Goal: Information Seeking & Learning: Stay updated

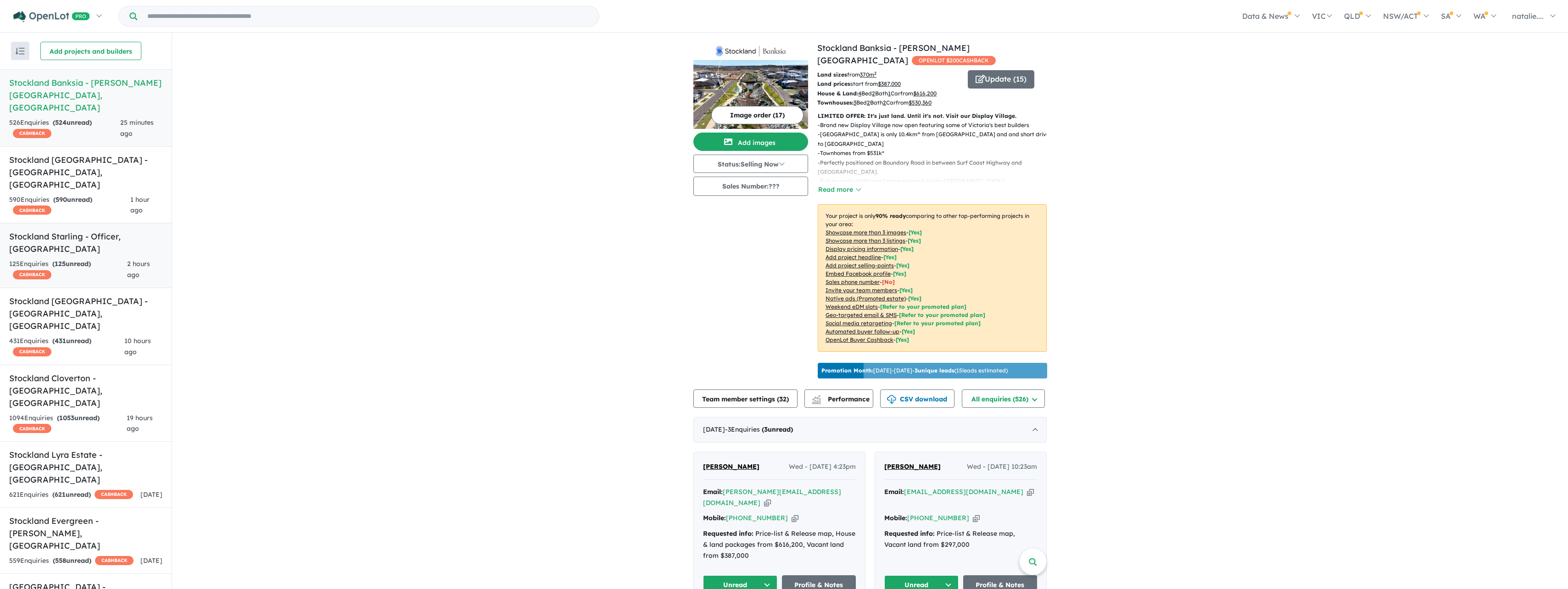
click at [101, 258] on div "125 Enquir ies ( 125 unread) CASHBACK" at bounding box center [68, 269] width 118 height 22
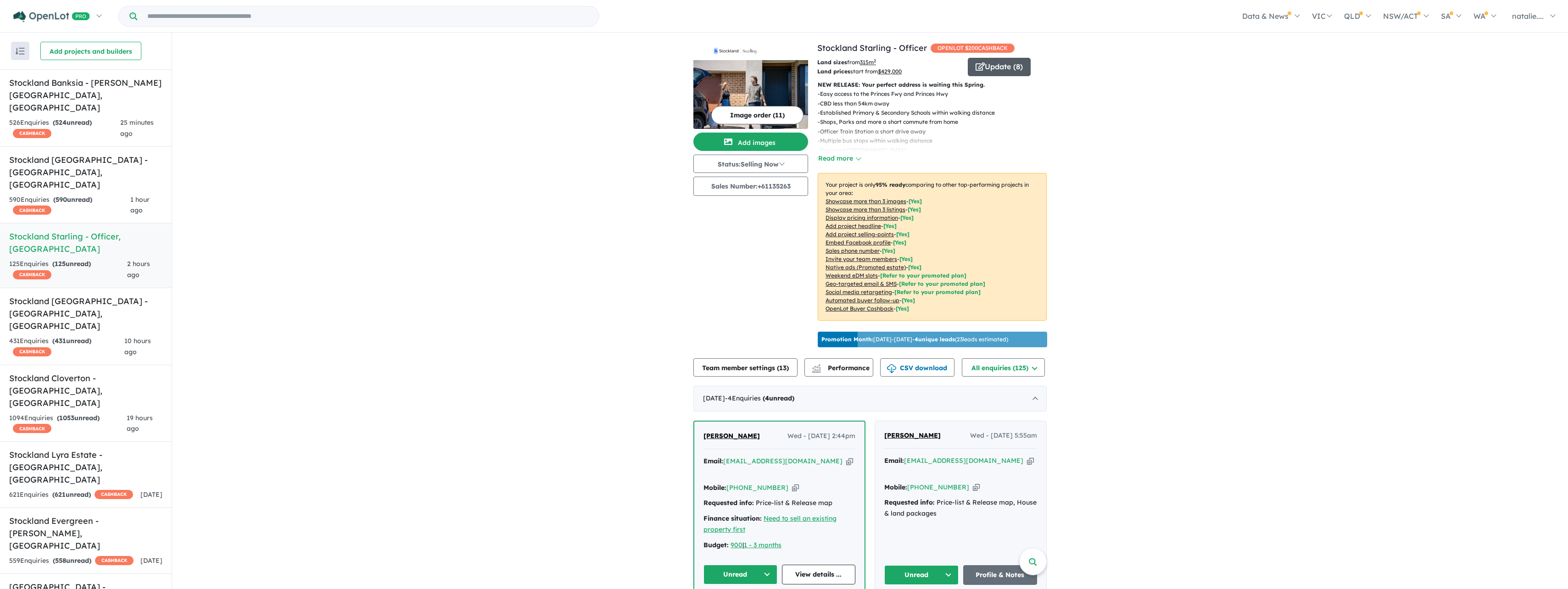
click at [985, 67] on button "Update ( 8 )" at bounding box center [999, 67] width 63 height 18
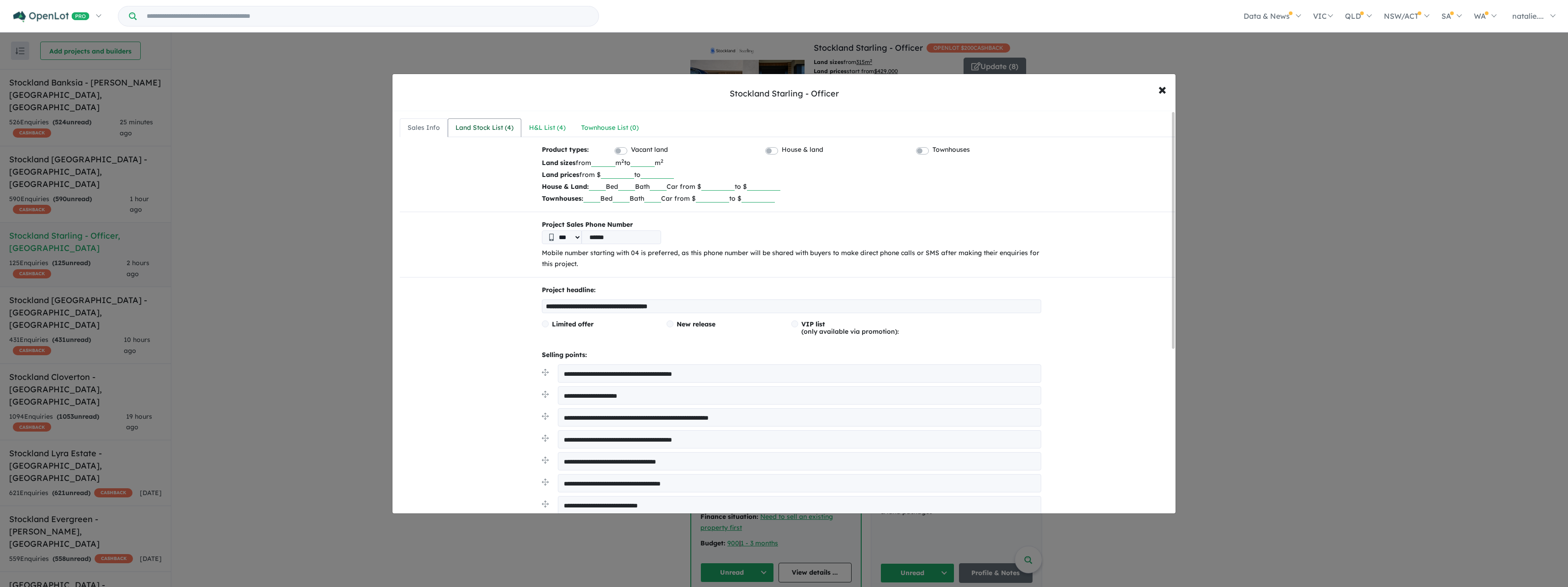
click at [478, 129] on div "Land Stock List ( 4 )" at bounding box center [484, 128] width 58 height 11
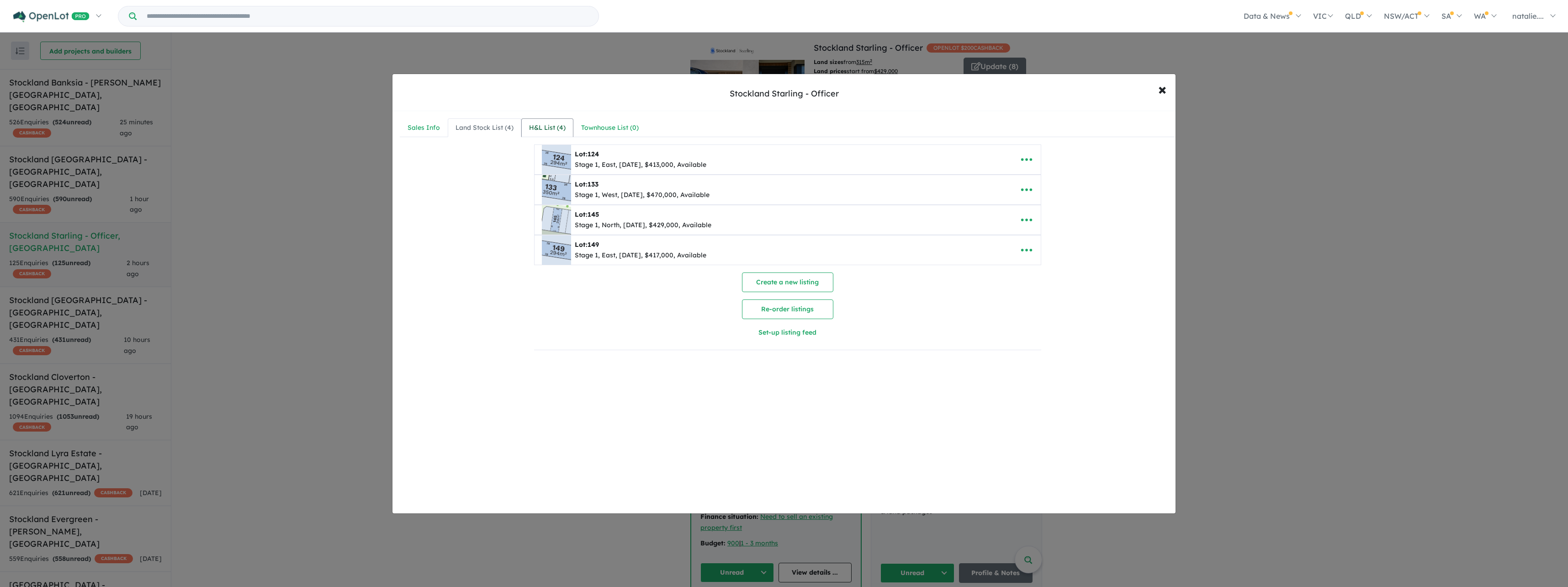
click at [533, 128] on div "H&L List ( 4 )" at bounding box center [547, 128] width 37 height 11
click at [589, 128] on div "Townhouse List ( 0 )" at bounding box center [610, 128] width 58 height 11
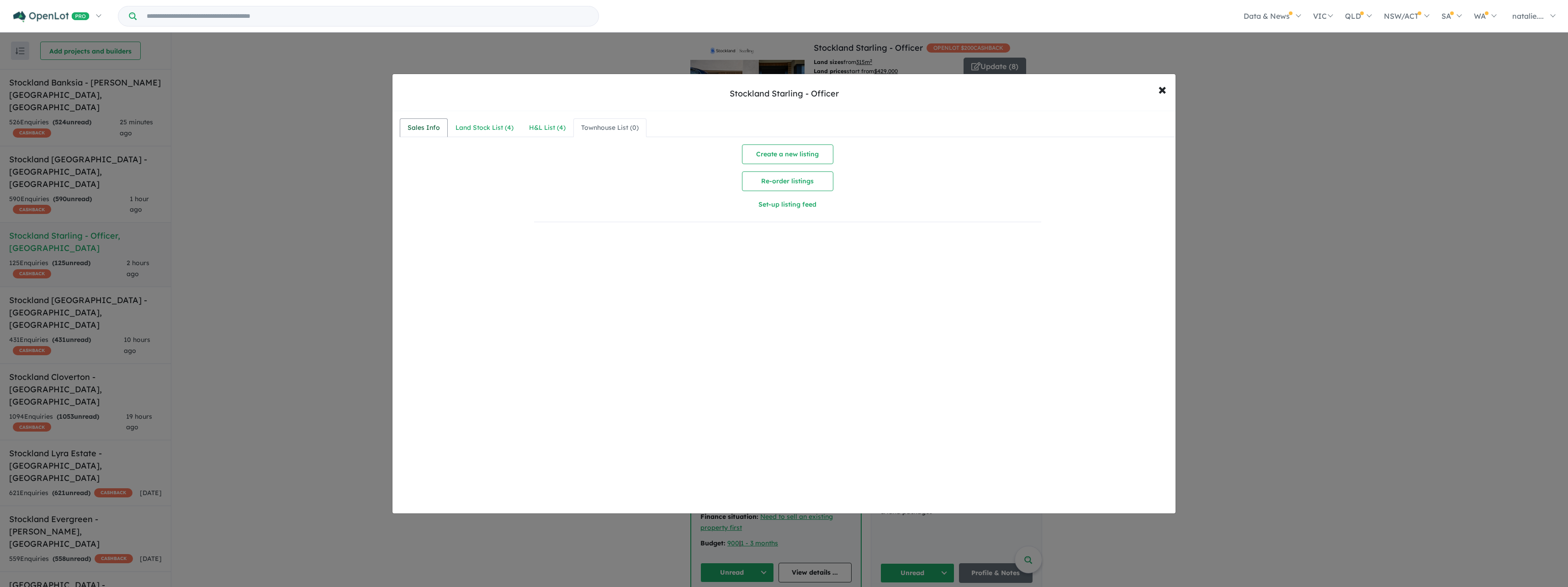
click at [432, 132] on div "Sales Info" at bounding box center [424, 128] width 32 height 11
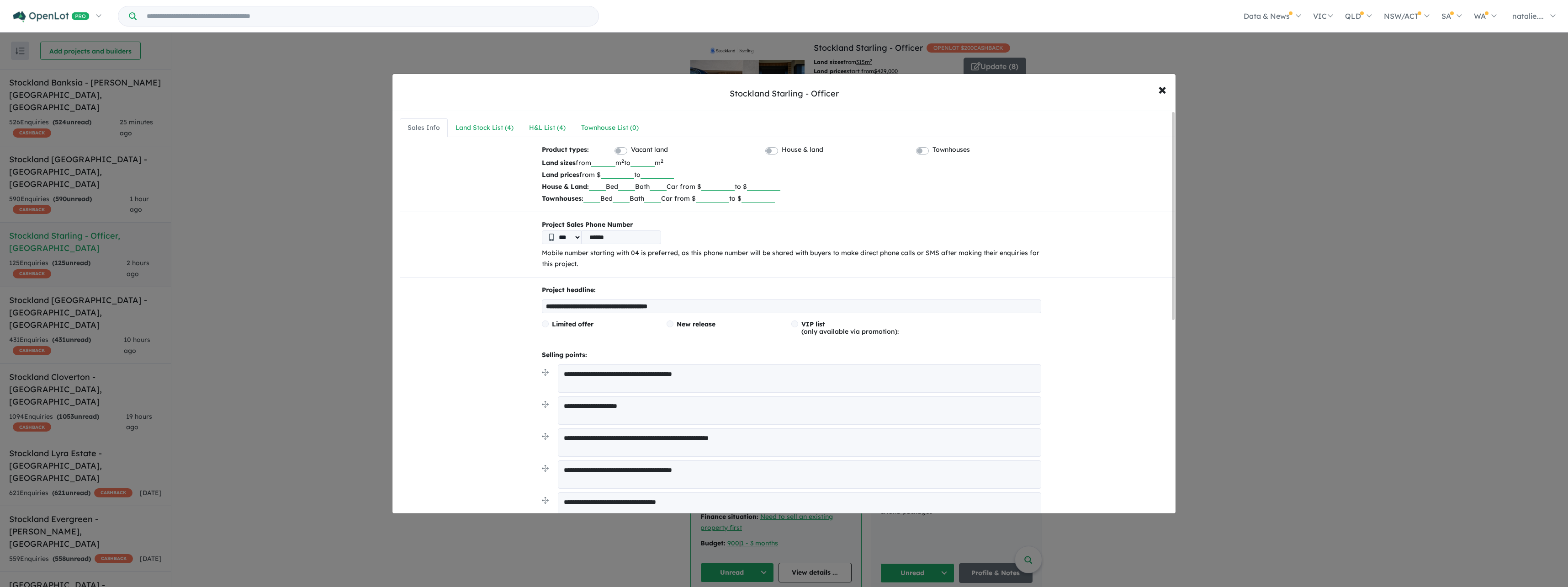
click at [670, 325] on span at bounding box center [670, 323] width 7 height 7
